Goal: Task Accomplishment & Management: Use online tool/utility

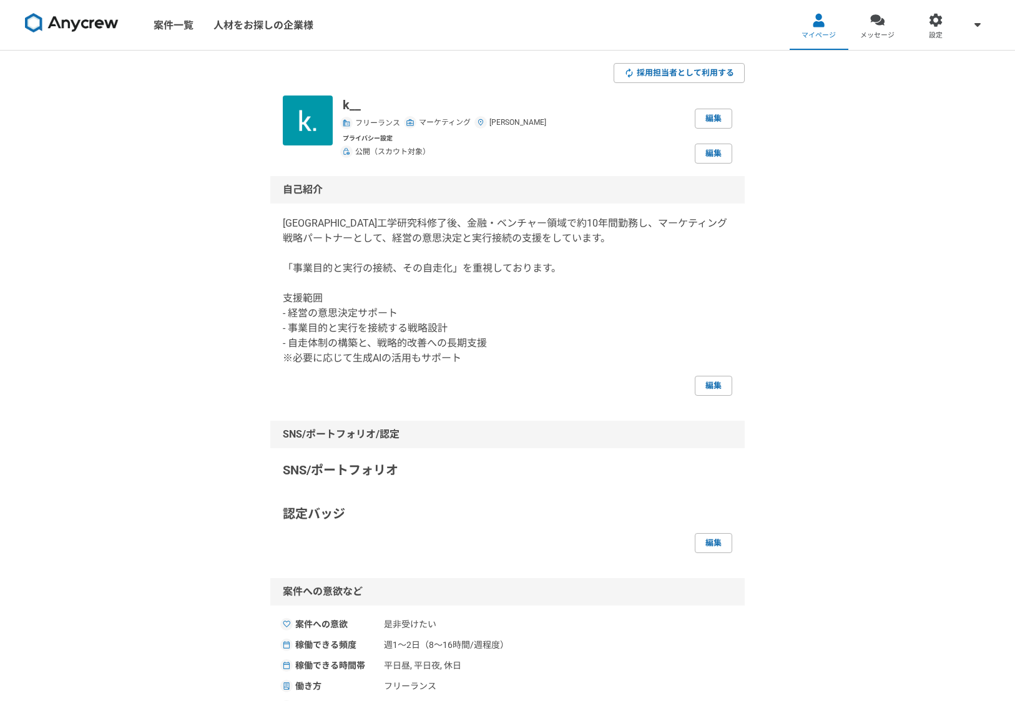
click at [79, 22] on img at bounding box center [72, 23] width 94 height 20
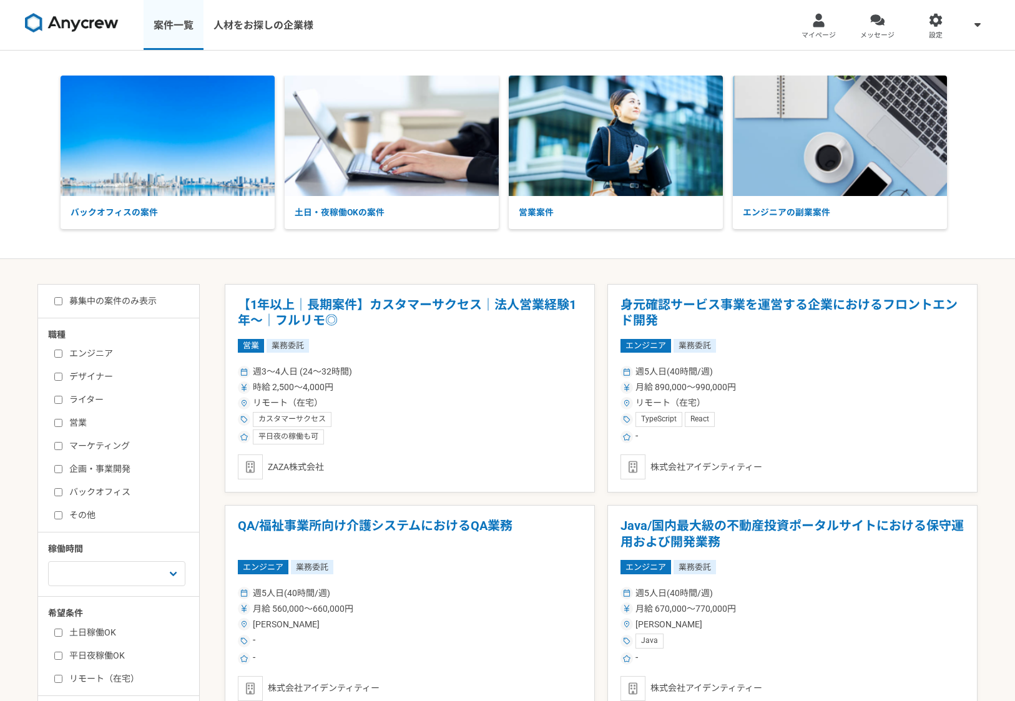
click at [169, 29] on link "案件一覧" at bounding box center [174, 25] width 60 height 50
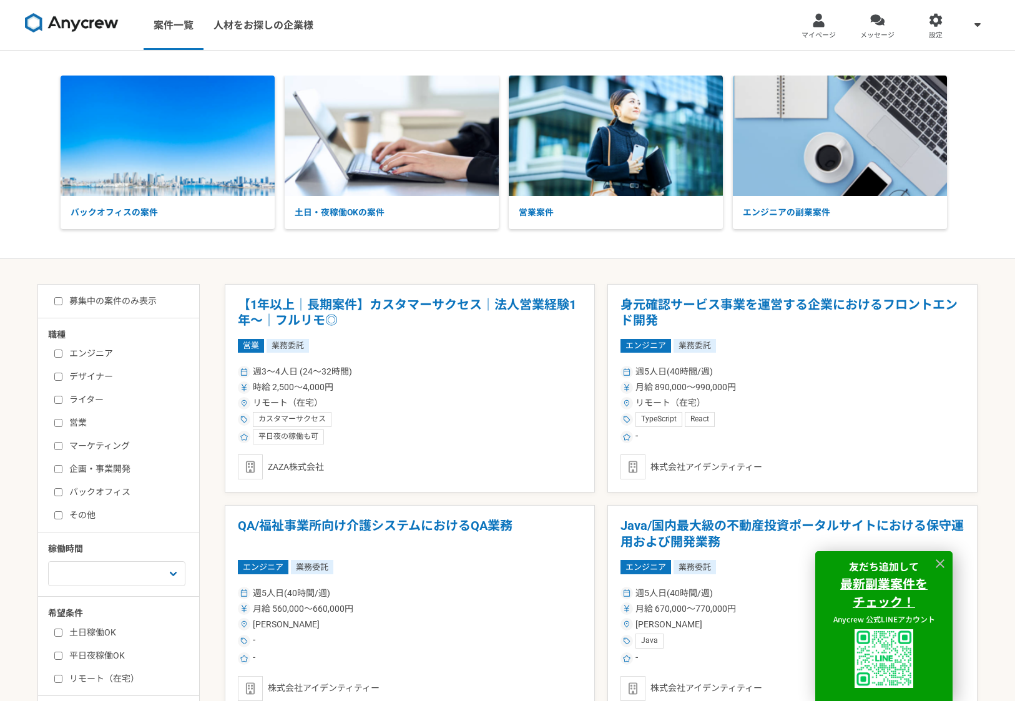
click at [59, 446] on input "マーケティング" at bounding box center [58, 446] width 8 height 8
checkbox input "true"
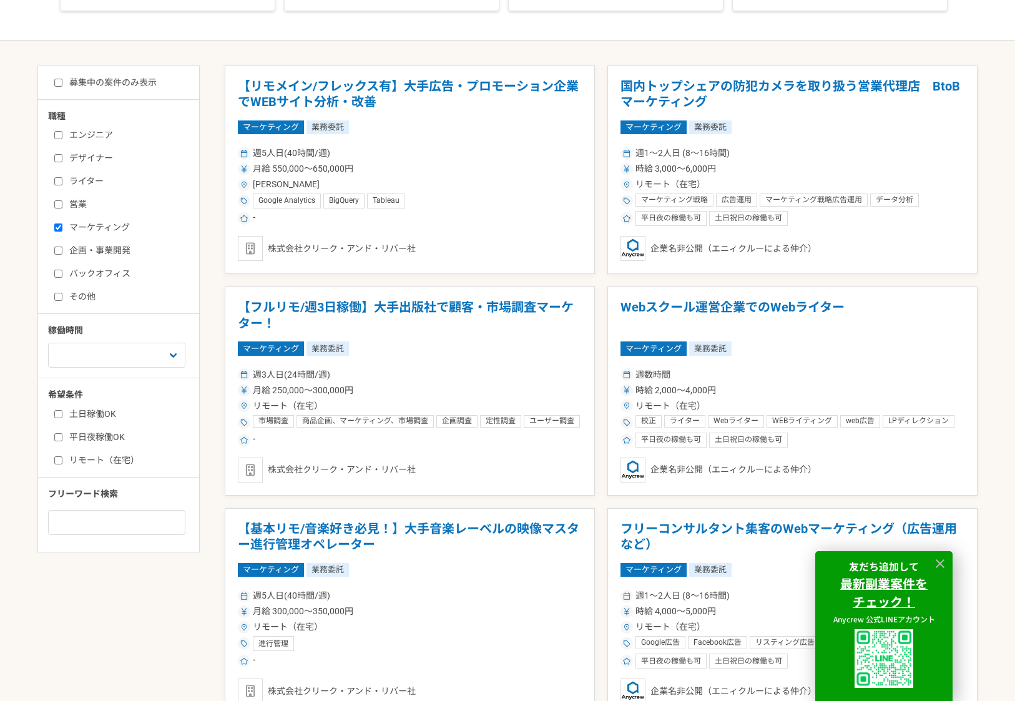
scroll to position [221, 0]
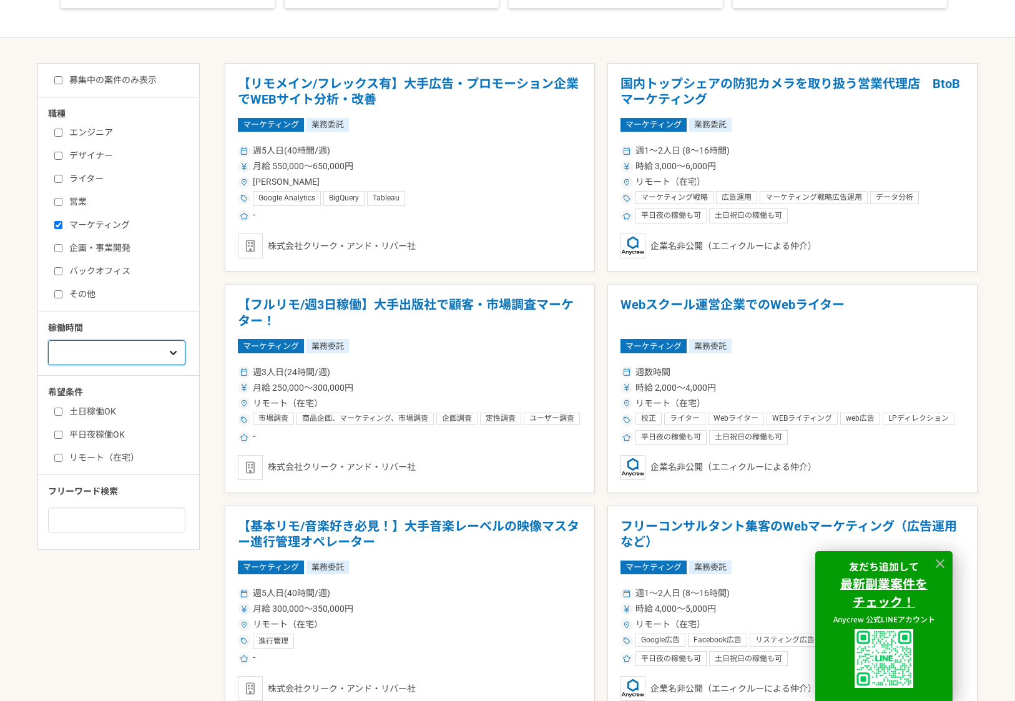
click at [151, 351] on select "週1人日（8時間）以下 週2人日（16時間）以下 週3人日（24時間）以下 週4人日（32時間）以下 週5人日（40時間）以下" at bounding box center [116, 352] width 137 height 25
select select "3"
click at [48, 358] on select "週1人日（8時間）以下 週2人日（16時間）以下 週3人日（24時間）以下 週4人日（32時間）以下 週5人日（40時間）以下" at bounding box center [116, 352] width 137 height 25
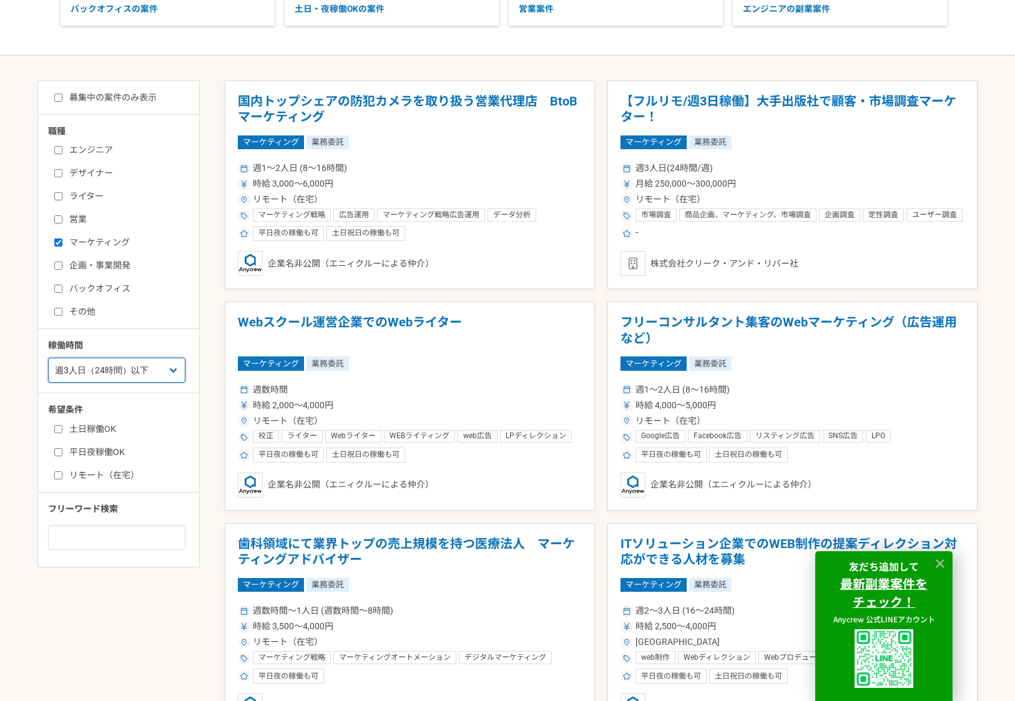
scroll to position [221, 0]
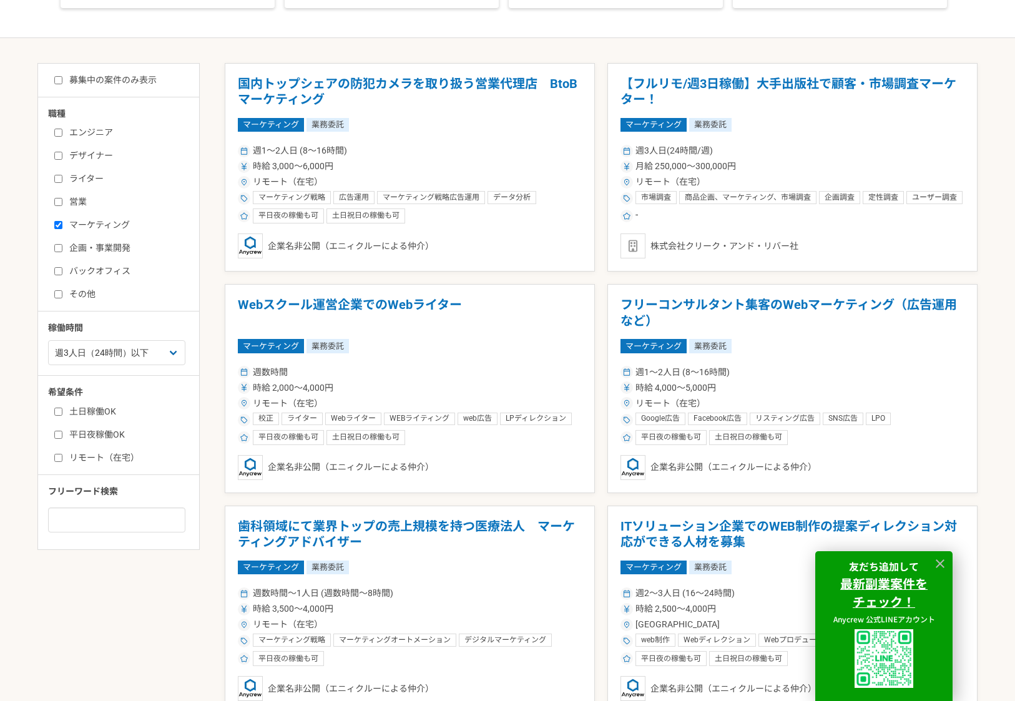
click at [56, 293] on input "その他" at bounding box center [58, 294] width 8 height 8
checkbox input "true"
